Goal: Navigation & Orientation: Go to known website

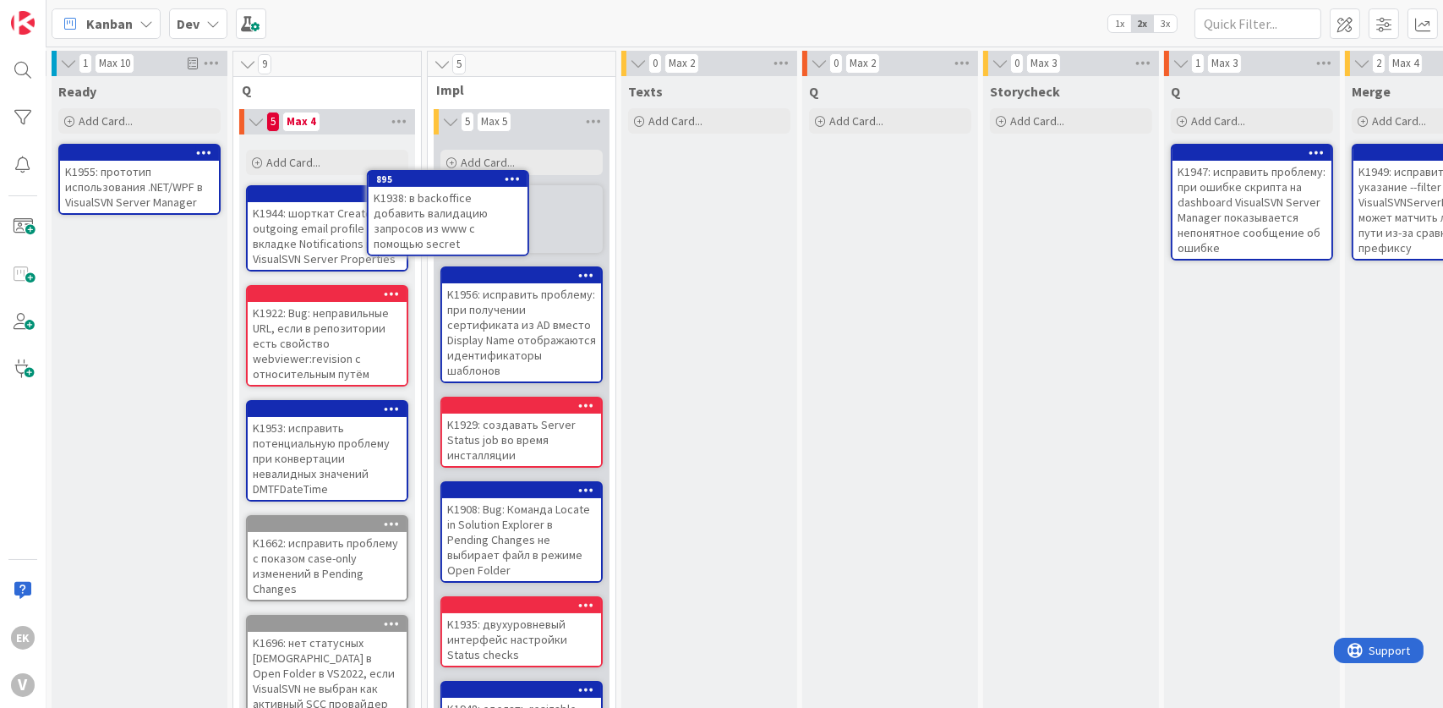
scroll to position [0, 176]
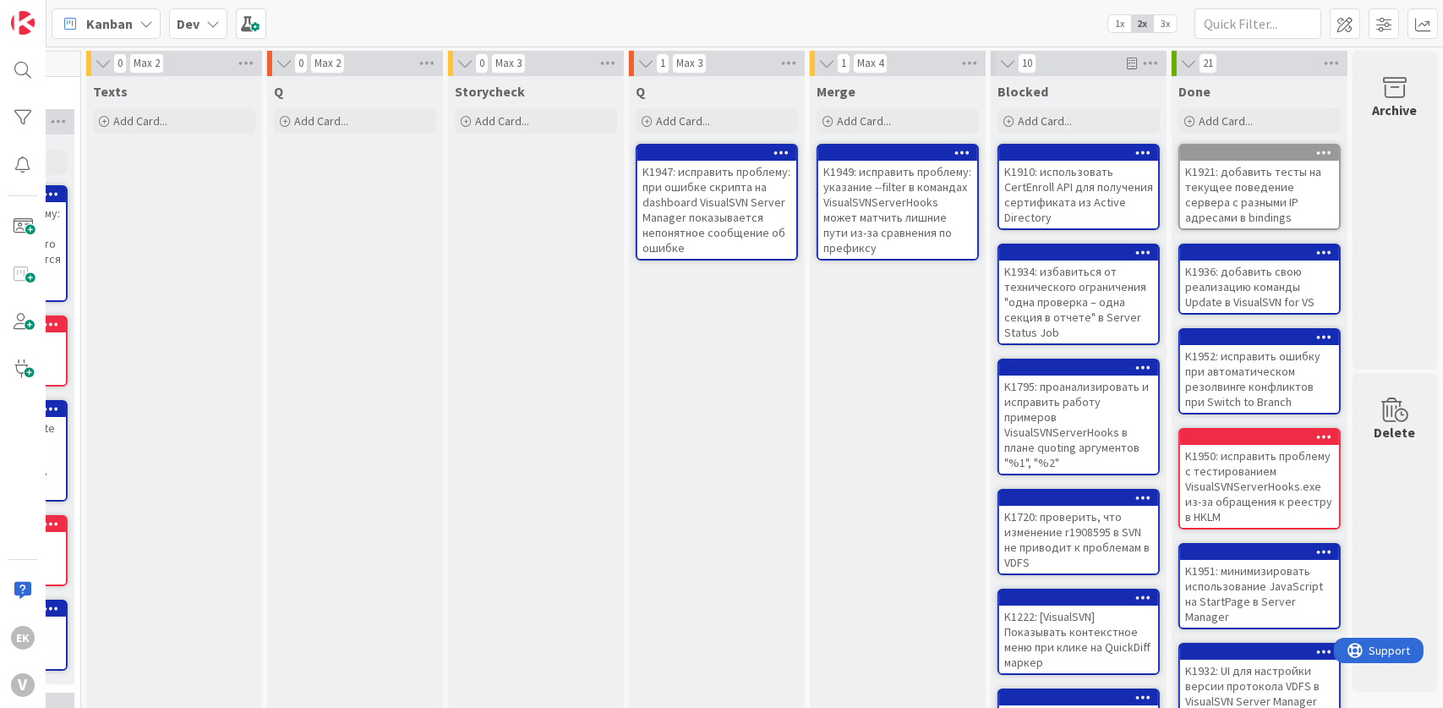
scroll to position [0, 728]
